Goal: Navigation & Orientation: Find specific page/section

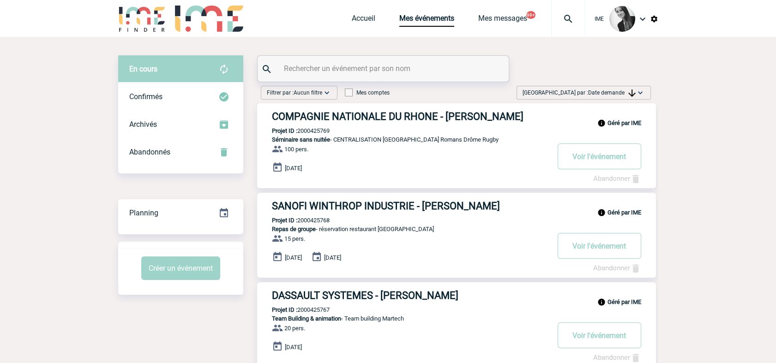
drag, startPoint x: 607, startPoint y: 90, endPoint x: 617, endPoint y: 123, distance: 34.6
click at [607, 90] on span "Date demande" at bounding box center [612, 93] width 48 height 6
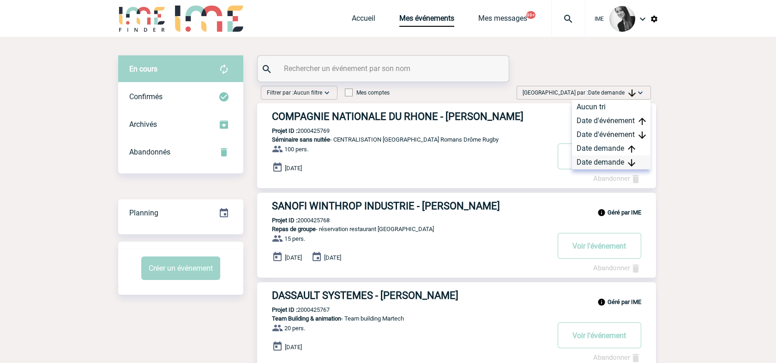
click at [622, 160] on div "Date demande" at bounding box center [611, 163] width 78 height 14
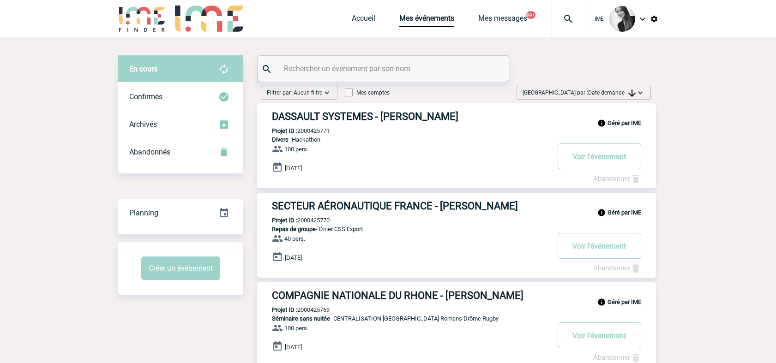
click at [637, 90] on img at bounding box center [640, 92] width 9 height 9
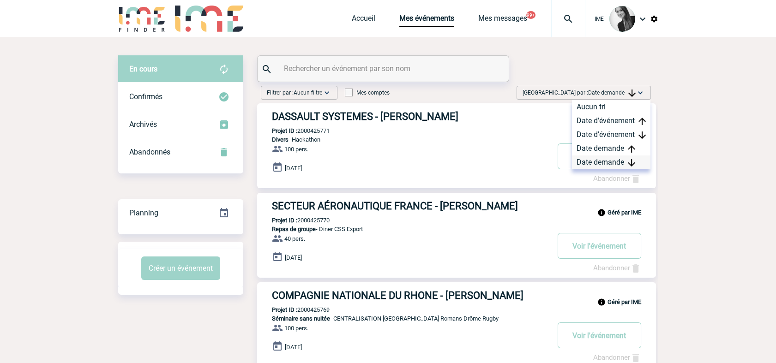
click at [607, 163] on div "Date demande" at bounding box center [611, 163] width 78 height 14
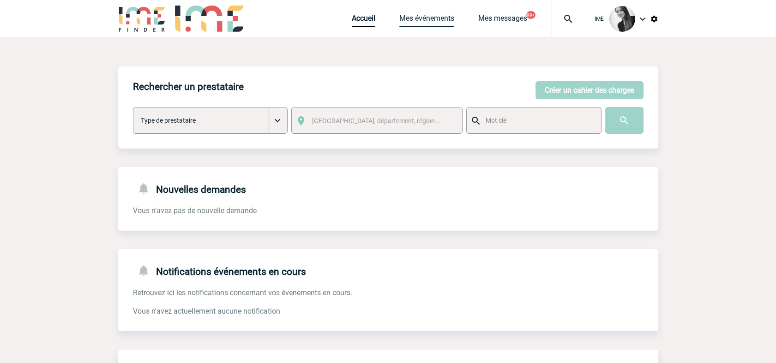
click at [437, 18] on link "Mes événements" at bounding box center [426, 20] width 55 height 13
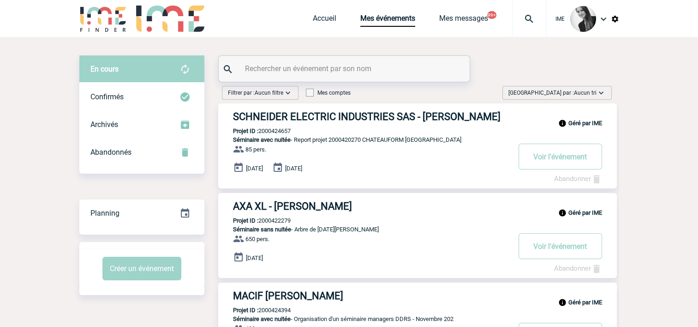
click at [569, 91] on span "Trier par : Aucun tri" at bounding box center [553, 92] width 88 height 9
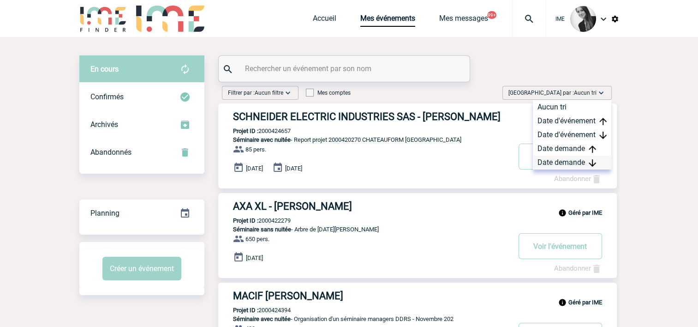
click at [561, 162] on div "Date demande" at bounding box center [572, 163] width 78 height 14
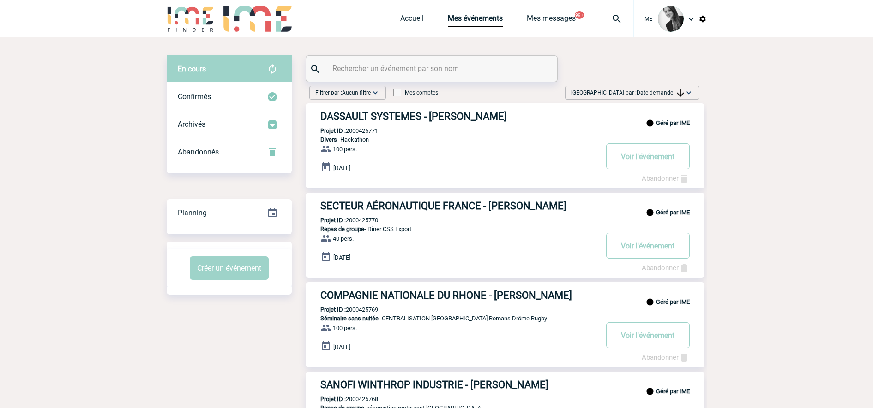
click at [674, 93] on span "Date demande" at bounding box center [660, 93] width 48 height 6
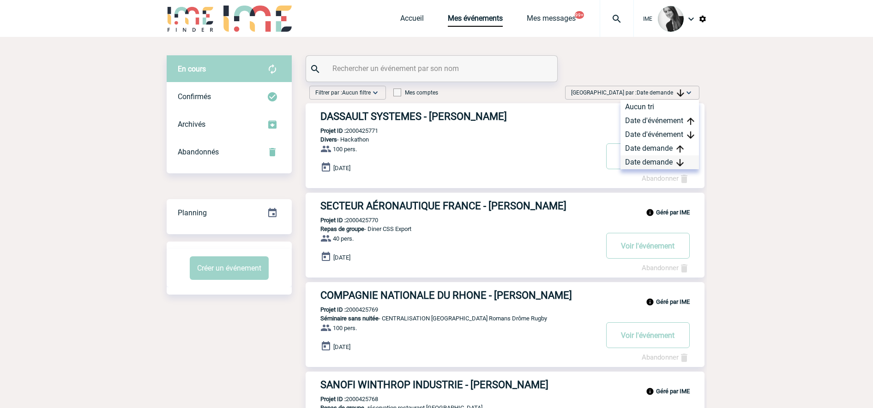
click at [652, 159] on div "Date demande" at bounding box center [659, 163] width 78 height 14
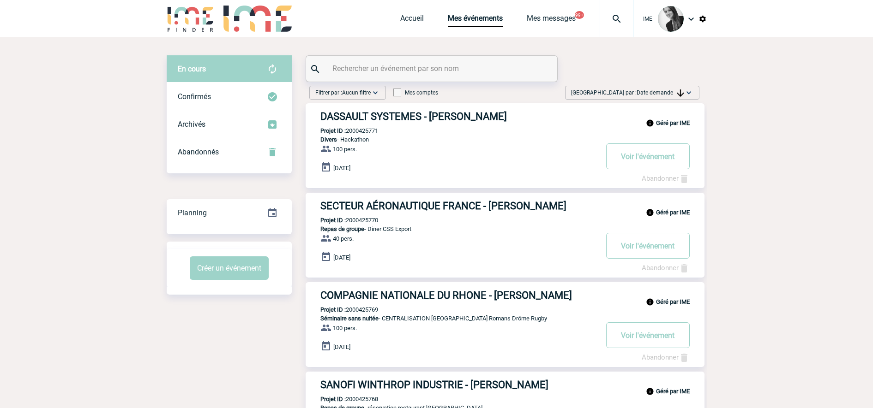
click at [667, 91] on span "Date demande" at bounding box center [660, 93] width 48 height 6
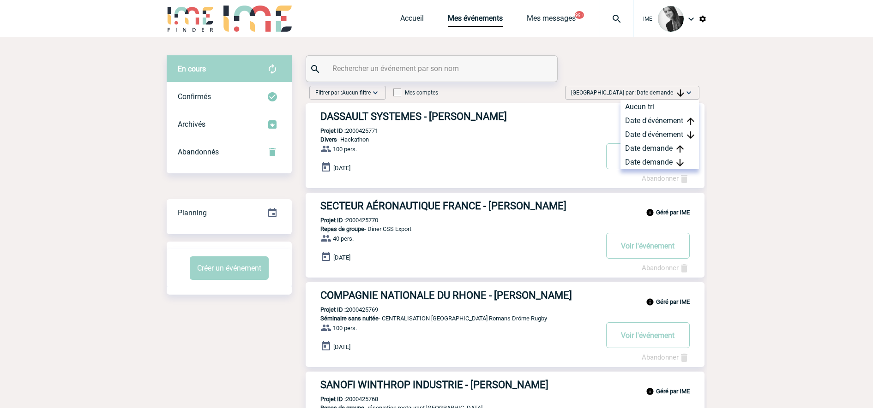
click at [651, 171] on div "15 Octobre 2025" at bounding box center [512, 168] width 384 height 13
click at [660, 166] on div "Date demande" at bounding box center [659, 163] width 78 height 14
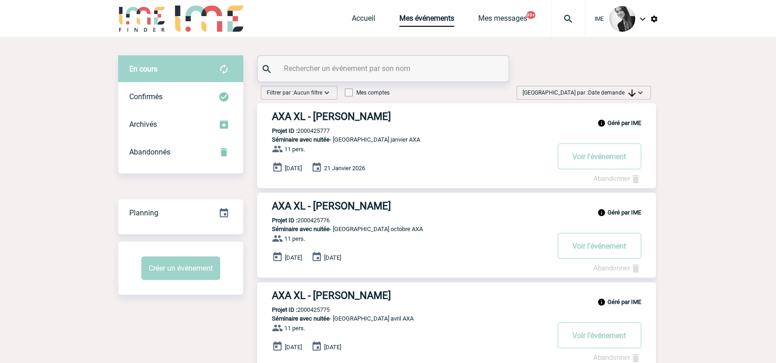
drag, startPoint x: 642, startPoint y: 93, endPoint x: 635, endPoint y: 147, distance: 54.5
click at [642, 93] on img at bounding box center [640, 92] width 9 height 9
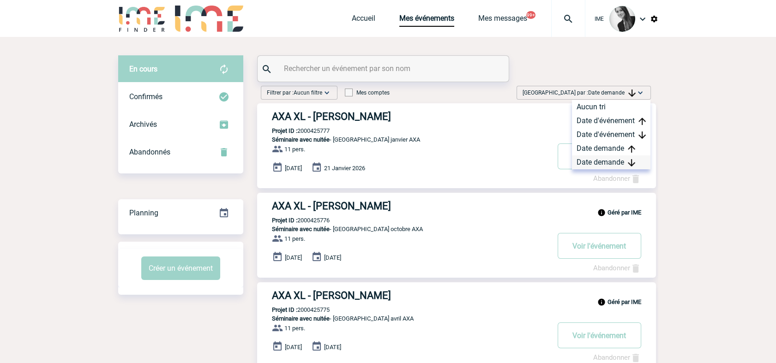
click at [615, 163] on div "Date demande" at bounding box center [611, 163] width 78 height 14
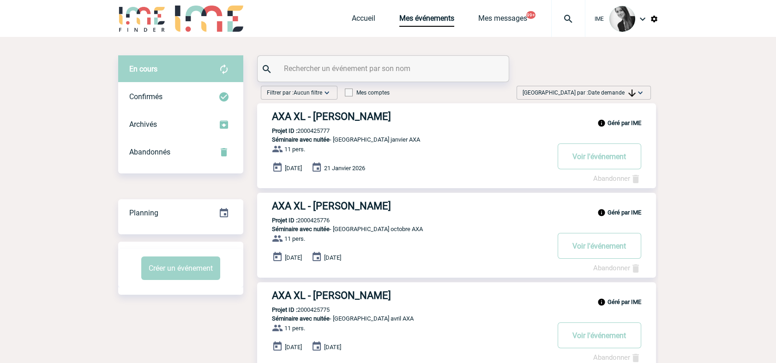
drag, startPoint x: 622, startPoint y: 92, endPoint x: 624, endPoint y: 132, distance: 39.8
click at [622, 96] on span "[GEOGRAPHIC_DATA] par : Date demande" at bounding box center [578, 92] width 113 height 9
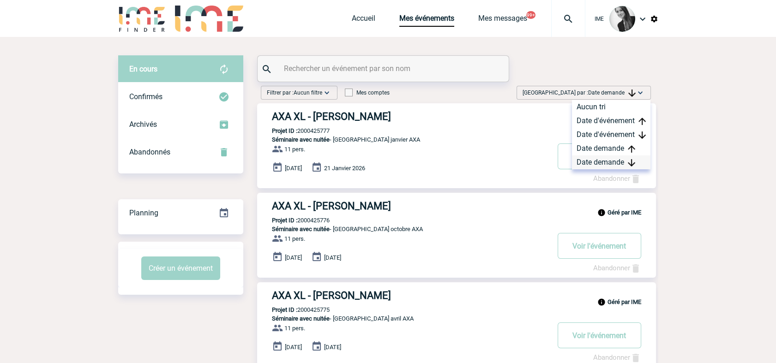
click at [614, 161] on div "Date demande" at bounding box center [611, 163] width 78 height 14
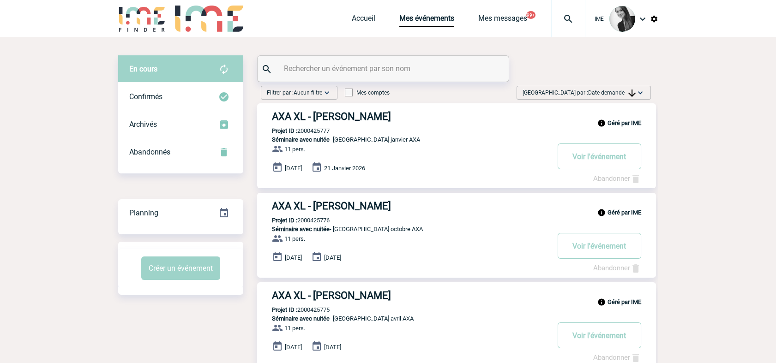
click at [620, 87] on div "[GEOGRAPHIC_DATA] par : Date demande Aucun tri Date d'événement Date d'événemen…" at bounding box center [583, 93] width 134 height 14
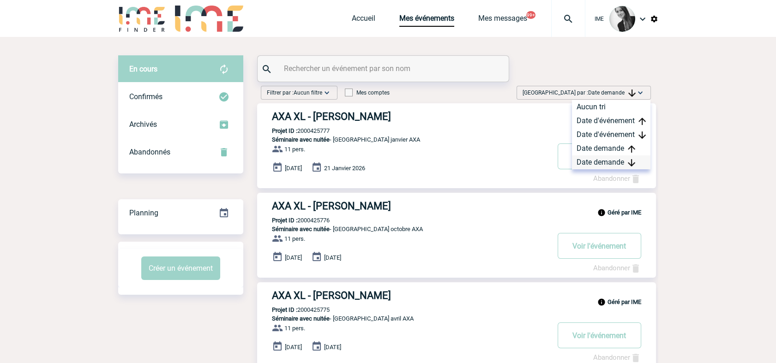
click at [613, 166] on div "Date demande" at bounding box center [611, 163] width 78 height 14
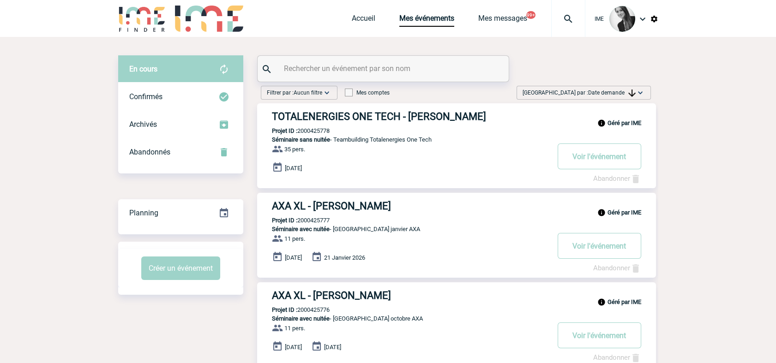
drag, startPoint x: 611, startPoint y: 92, endPoint x: 617, endPoint y: 137, distance: 44.7
click at [611, 92] on span "Date demande" at bounding box center [612, 93] width 48 height 6
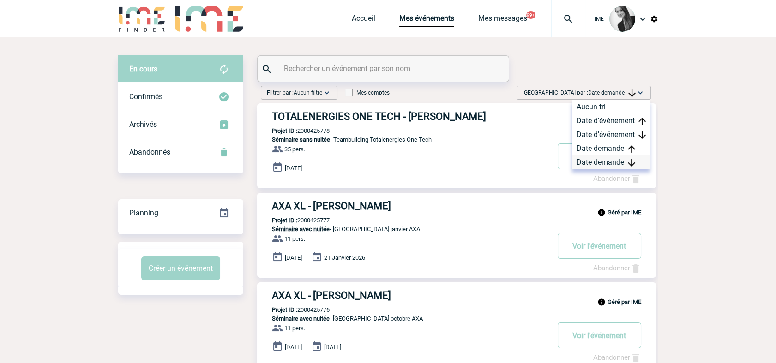
click at [605, 167] on div "Date demande" at bounding box center [611, 163] width 78 height 14
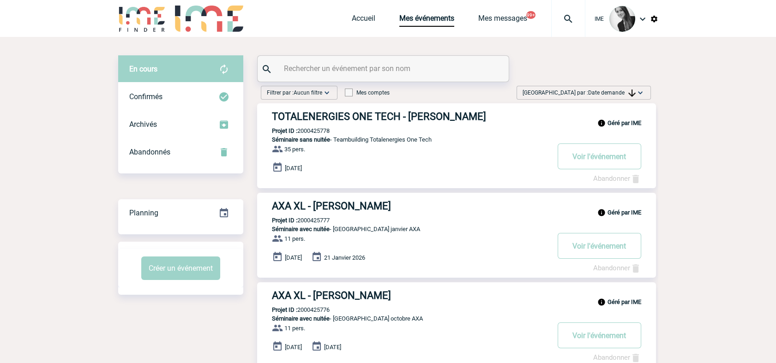
click at [305, 66] on input "text" at bounding box center [384, 68] width 205 height 13
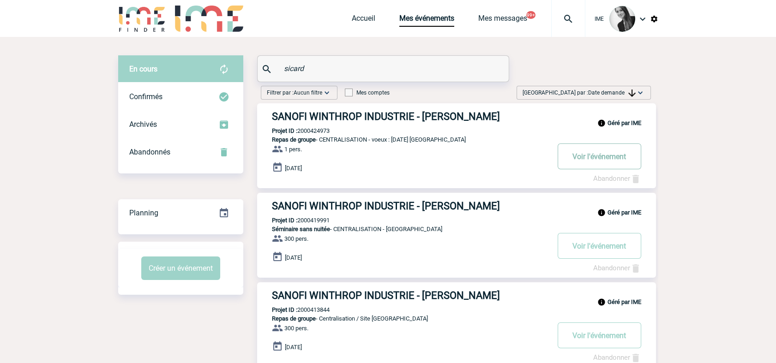
type input "sicard"
click at [602, 157] on button "Voir l'événement" at bounding box center [600, 157] width 84 height 26
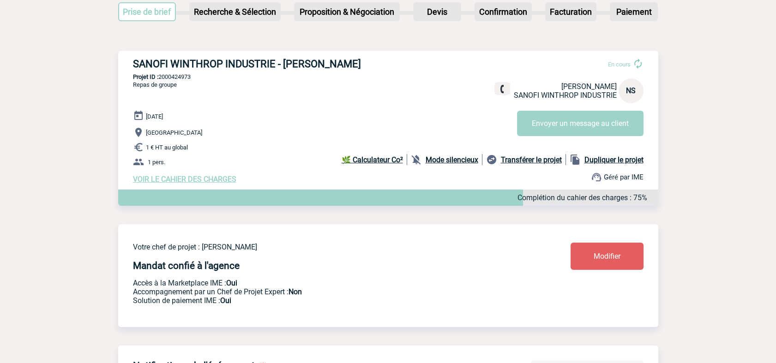
scroll to position [205, 0]
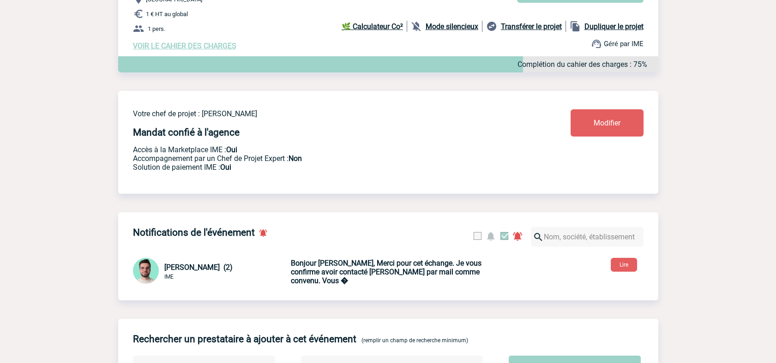
click at [408, 283] on b "Bonjour Nathalie, Merci pour cet échange. Je vous confirme avoir contacté Mme L…" at bounding box center [386, 272] width 191 height 26
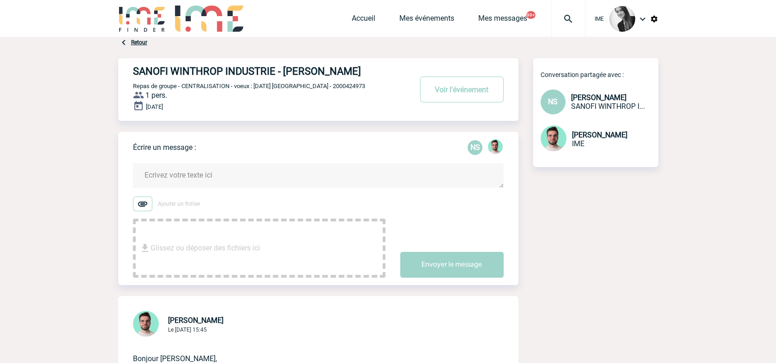
click at [347, 85] on span "Repas de groupe - CENTRALISATION - voeux : 22 janvier 2026 Avignon - 2000424973" at bounding box center [249, 86] width 232 height 7
copy span "2000424973"
click at [364, 17] on link "Accueil" at bounding box center [364, 20] width 24 height 13
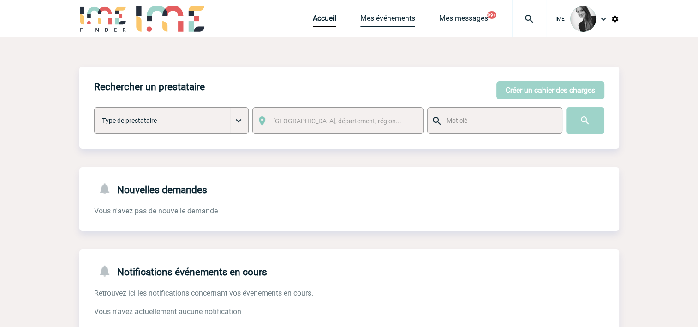
click at [377, 22] on link "Mes événements" at bounding box center [387, 20] width 55 height 13
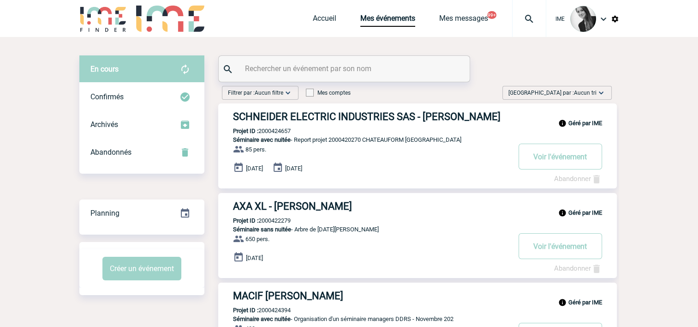
drag, startPoint x: 572, startPoint y: 89, endPoint x: 562, endPoint y: 162, distance: 73.2
click at [572, 89] on span "Trier par : Aucun tri" at bounding box center [553, 92] width 88 height 9
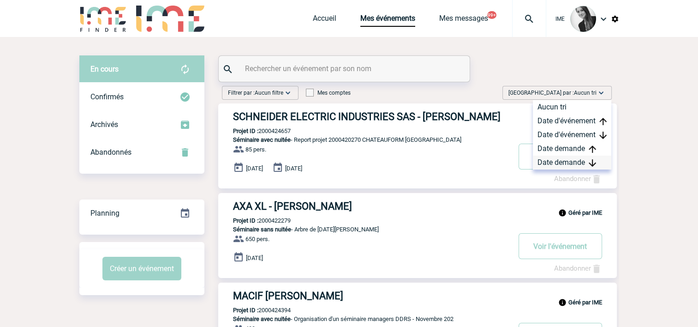
click at [558, 166] on div "Date demande" at bounding box center [572, 163] width 78 height 14
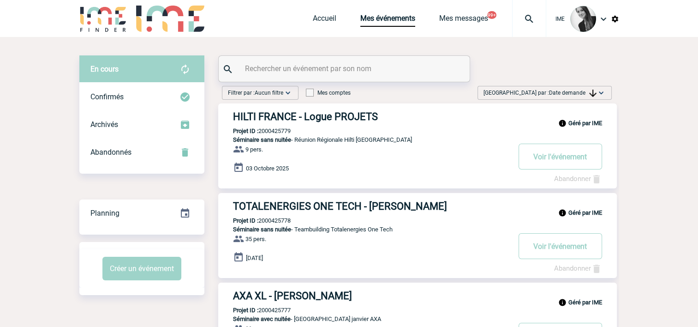
drag, startPoint x: 550, startPoint y: 94, endPoint x: 576, endPoint y: 149, distance: 61.1
click at [552, 95] on span "Date demande" at bounding box center [573, 93] width 48 height 6
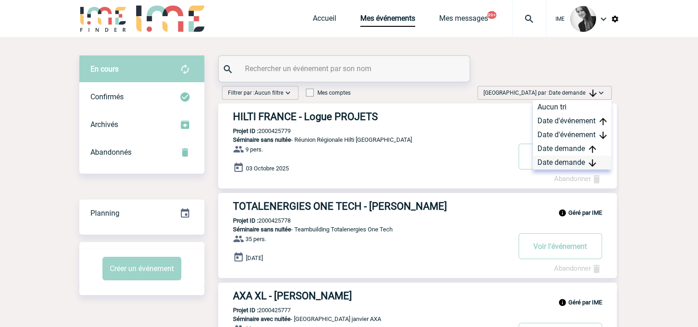
click at [569, 162] on div "Date demande" at bounding box center [572, 163] width 78 height 14
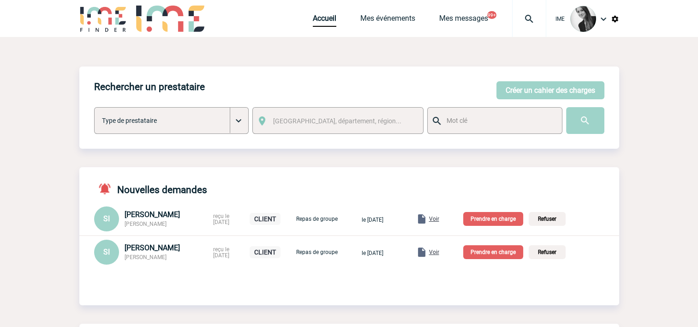
click at [323, 27] on div "Accueil Mes événements Mes messages 99+ Projet, client Projet, client" at bounding box center [430, 18] width 234 height 37
click at [325, 21] on link "Accueil" at bounding box center [325, 20] width 24 height 13
click at [325, 18] on link "Accueil" at bounding box center [325, 20] width 24 height 13
click at [404, 20] on link "Mes événements" at bounding box center [387, 20] width 55 height 13
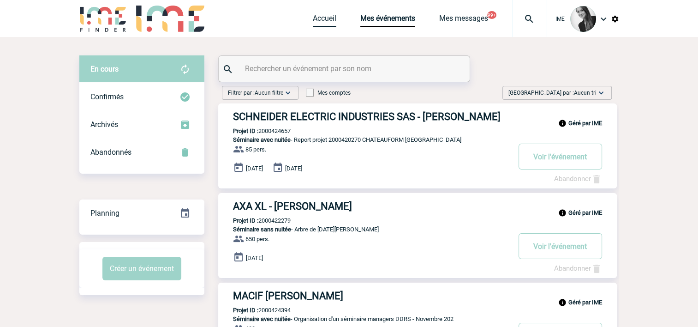
click at [317, 24] on link "Accueil" at bounding box center [325, 20] width 24 height 13
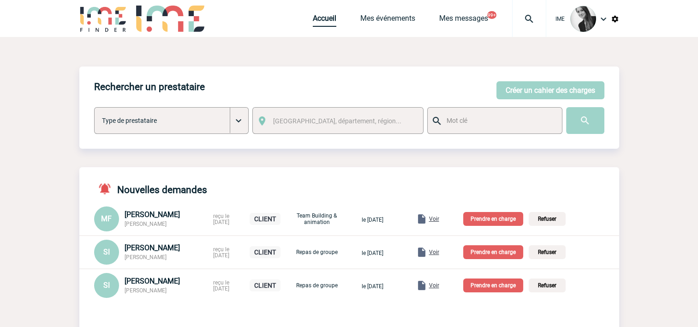
click at [325, 19] on link "Accueil" at bounding box center [325, 20] width 24 height 13
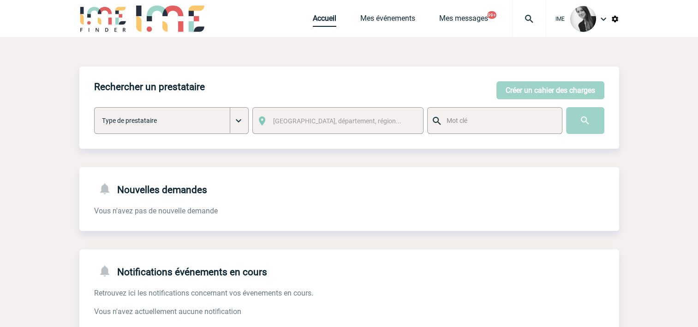
click at [325, 17] on link "Accueil" at bounding box center [325, 20] width 24 height 13
click at [395, 21] on link "Mes événements" at bounding box center [387, 20] width 55 height 13
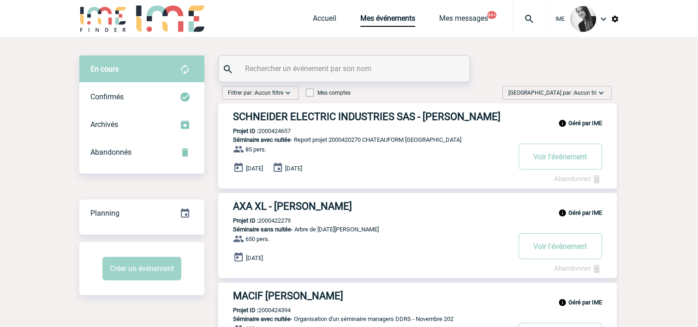
click at [588, 90] on span "Aucun tri" at bounding box center [585, 93] width 23 height 6
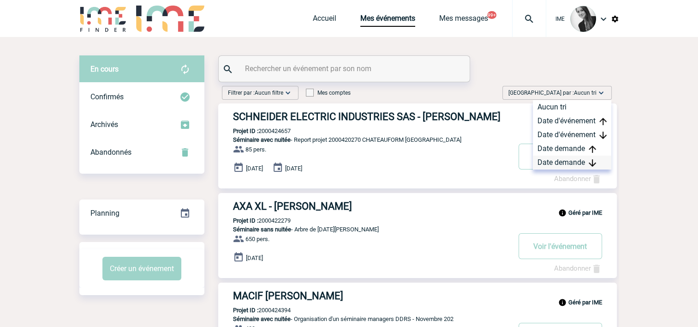
click at [584, 161] on div "Date demande" at bounding box center [572, 163] width 78 height 14
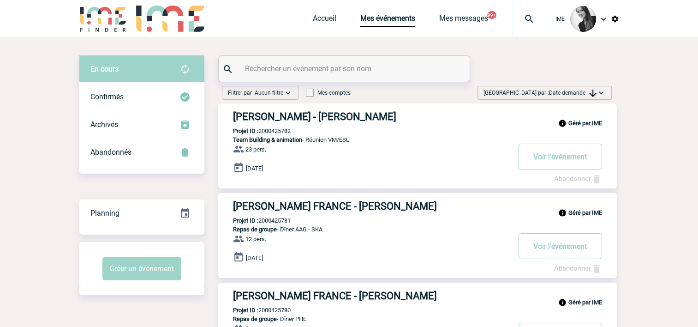
click at [589, 90] on img at bounding box center [592, 93] width 7 height 7
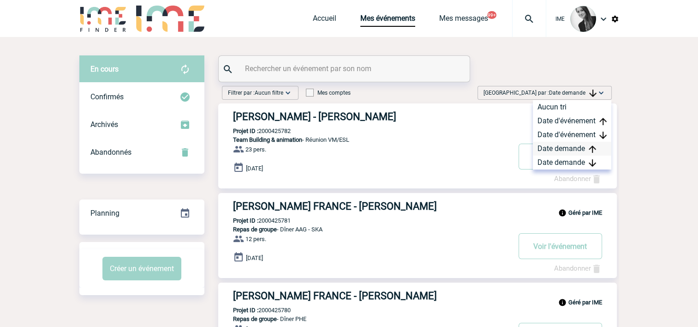
drag, startPoint x: 569, startPoint y: 158, endPoint x: 577, endPoint y: 151, distance: 10.8
click at [569, 159] on div "Date demande" at bounding box center [572, 163] width 78 height 14
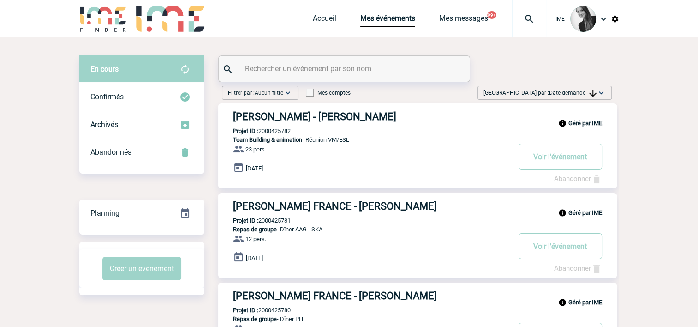
click at [583, 94] on span "Date demande" at bounding box center [573, 93] width 48 height 6
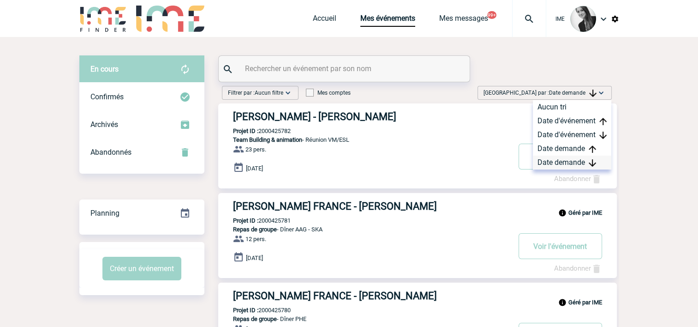
drag, startPoint x: 583, startPoint y: 94, endPoint x: 576, endPoint y: 164, distance: 70.6
click at [576, 164] on div "Date demande" at bounding box center [572, 163] width 78 height 14
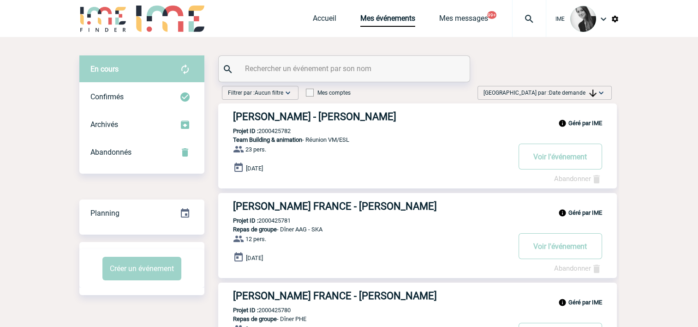
click at [574, 99] on div "[GEOGRAPHIC_DATA] par : Date demande Aucun tri Date d'événement Date d'événemen…" at bounding box center [545, 93] width 134 height 14
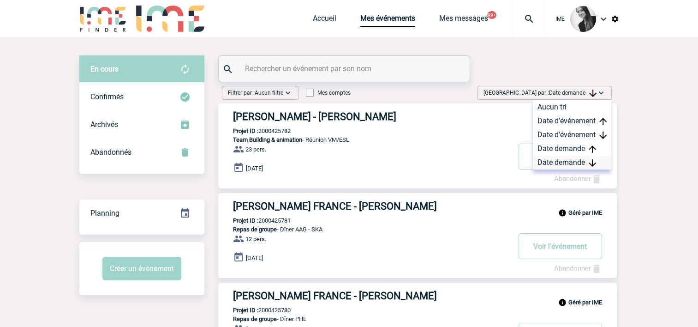
click at [576, 161] on div "Date demande" at bounding box center [572, 163] width 78 height 14
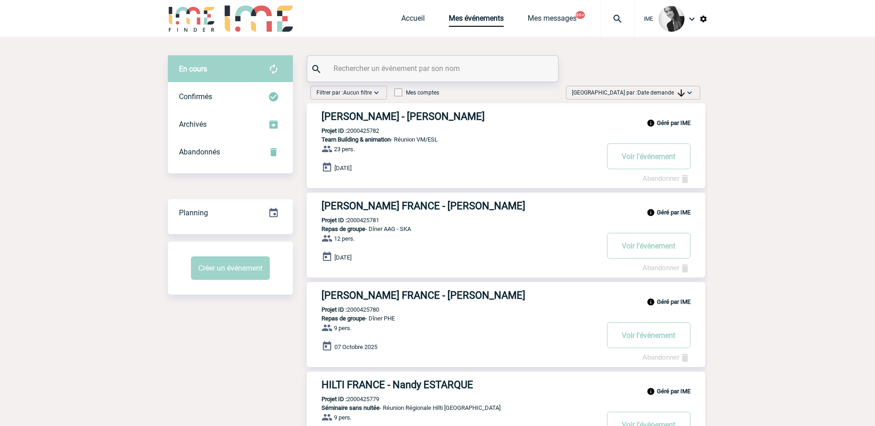
drag, startPoint x: 678, startPoint y: 94, endPoint x: 681, endPoint y: 144, distance: 49.5
click at [678, 94] on img at bounding box center [681, 93] width 7 height 7
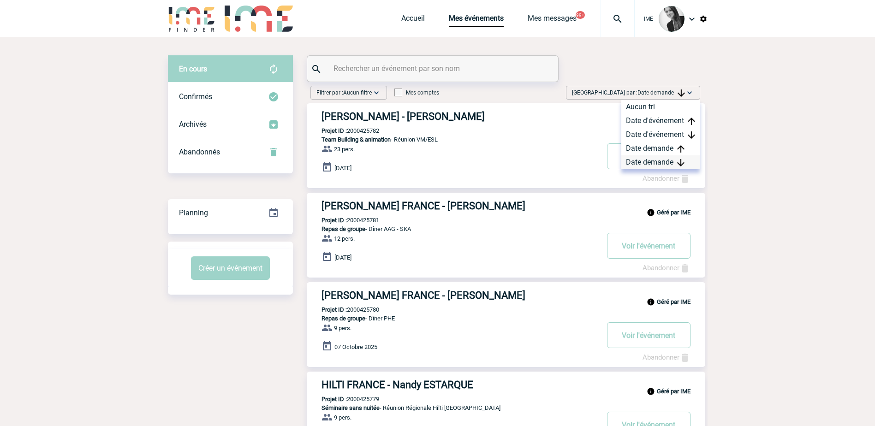
click at [665, 161] on div "Date demande" at bounding box center [661, 163] width 78 height 14
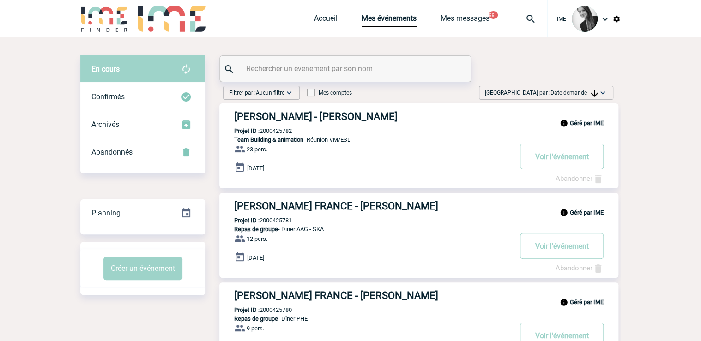
click at [305, 317] on p "Repas de groupe - Dîner PHE" at bounding box center [365, 318] width 292 height 7
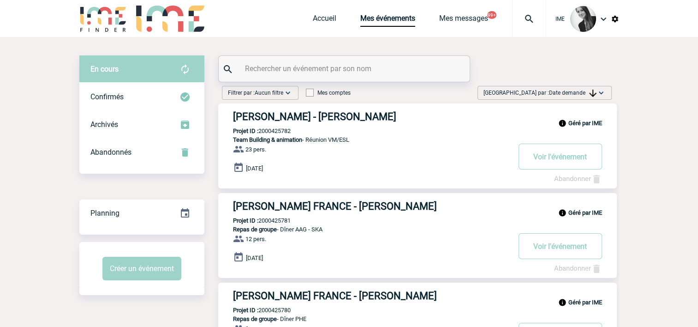
drag, startPoint x: 567, startPoint y: 92, endPoint x: 588, endPoint y: 160, distance: 71.5
click at [567, 92] on span "Date demande" at bounding box center [573, 93] width 48 height 6
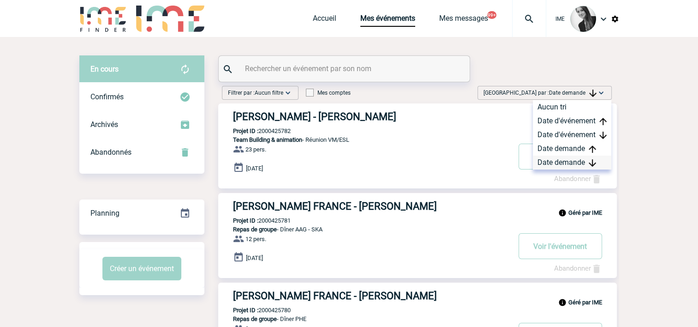
click at [587, 162] on div "Date demande" at bounding box center [572, 163] width 78 height 14
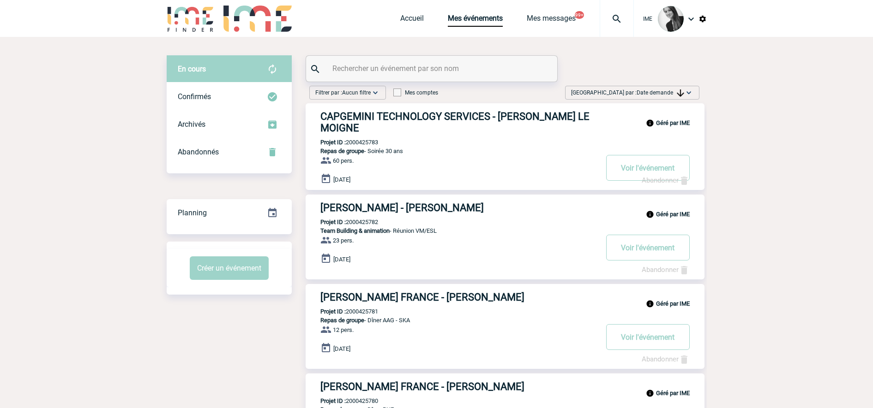
click at [654, 90] on span "Date demande" at bounding box center [660, 93] width 48 height 6
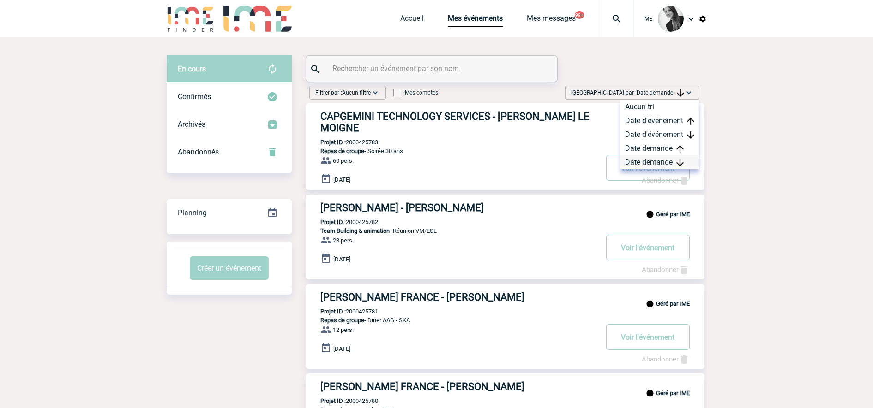
click at [671, 162] on div "Date demande" at bounding box center [659, 163] width 78 height 14
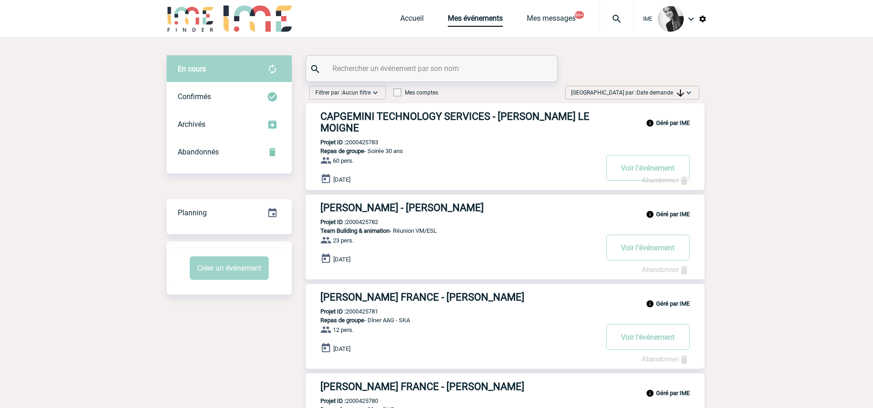
drag, startPoint x: 642, startPoint y: 90, endPoint x: 651, endPoint y: 118, distance: 30.2
click at [642, 90] on span "Date demande" at bounding box center [660, 93] width 48 height 6
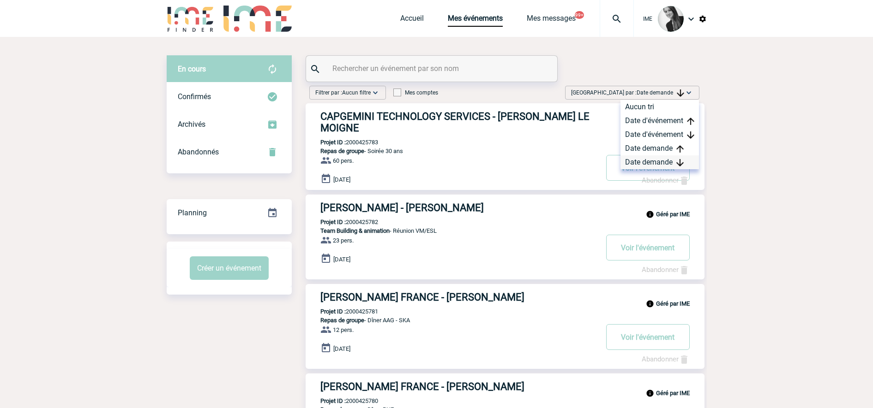
click at [652, 169] on div "Date demande" at bounding box center [659, 163] width 78 height 14
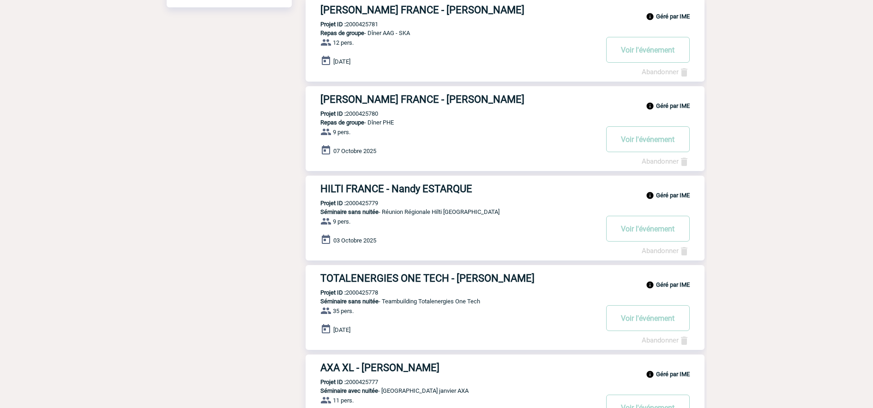
scroll to position [288, 0]
click at [705, 210] on body "IME Accueil Mes événements" at bounding box center [436, 239] width 873 height 1054
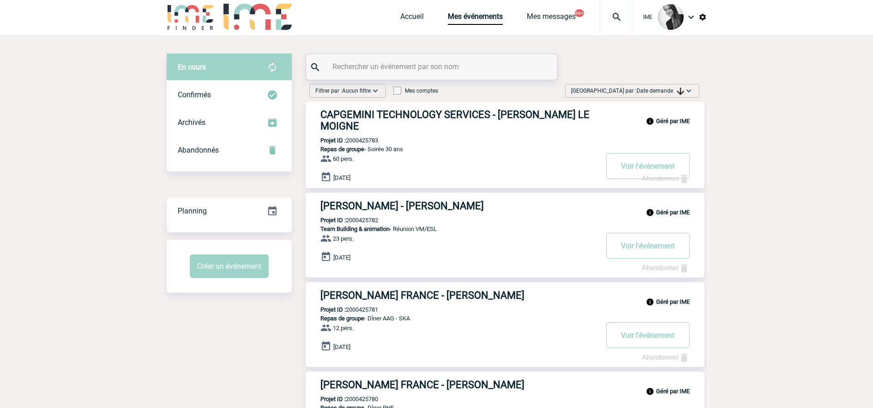
scroll to position [0, 0]
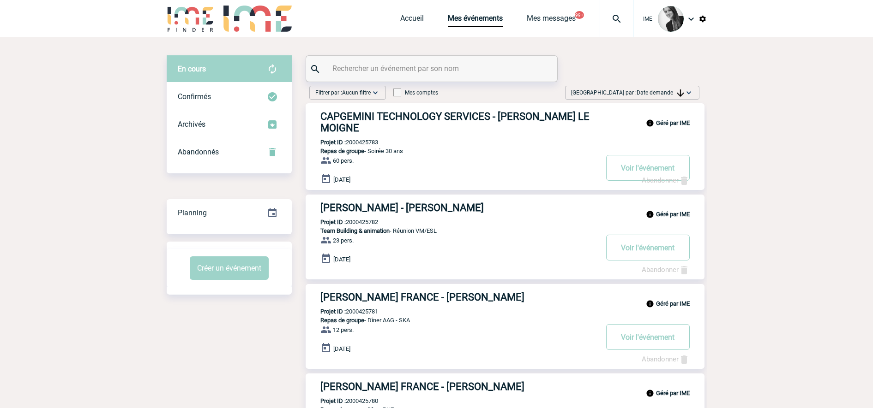
drag, startPoint x: 657, startPoint y: 89, endPoint x: 667, endPoint y: 131, distance: 43.2
click at [657, 90] on span "[GEOGRAPHIC_DATA] par : Date demande" at bounding box center [627, 92] width 113 height 9
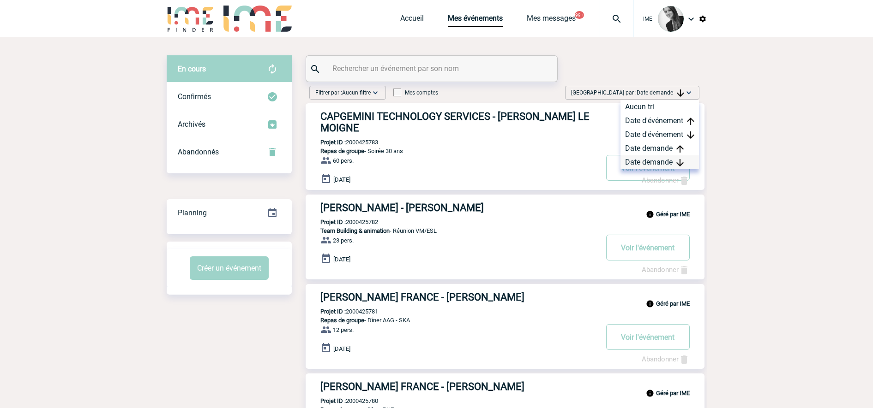
click at [653, 161] on div "Date demande" at bounding box center [659, 163] width 78 height 14
